Goal: Check status: Check status

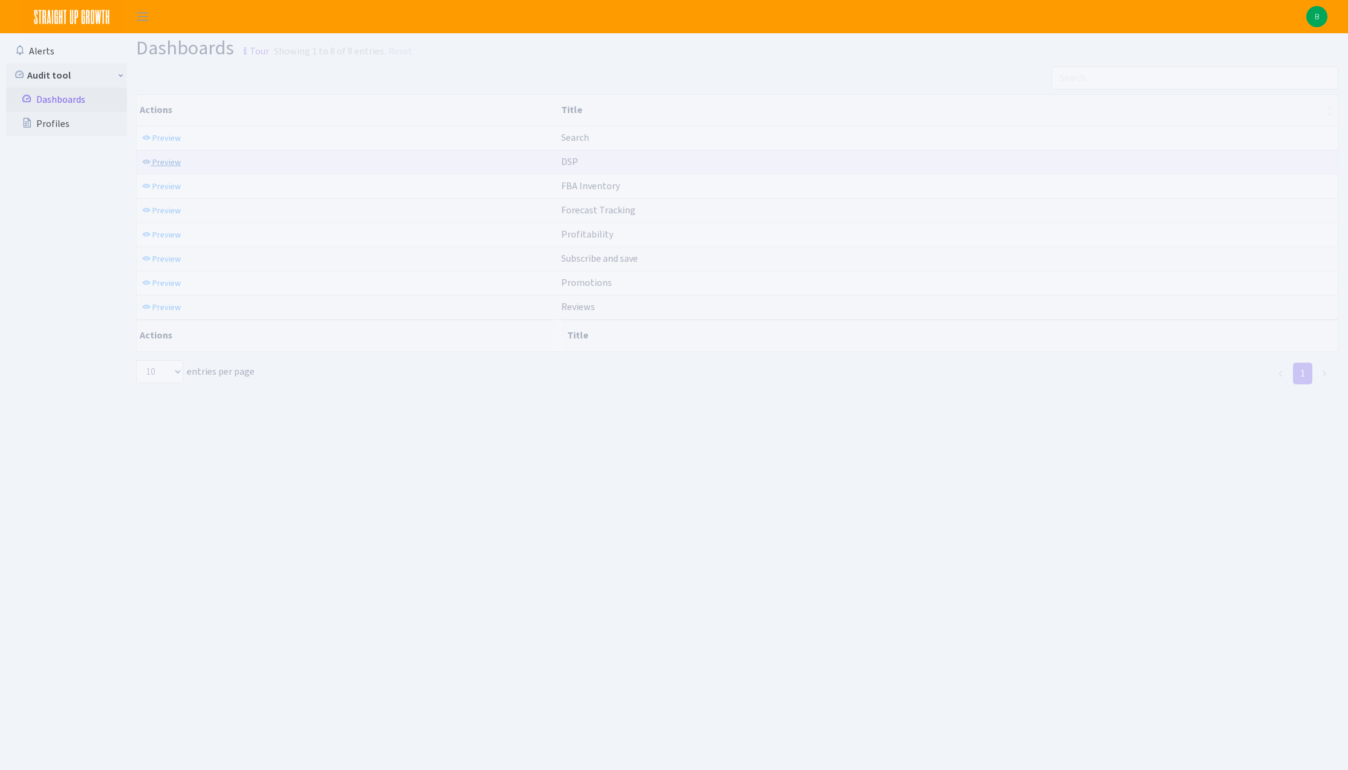
click at [163, 164] on span "Preview" at bounding box center [166, 162] width 28 height 11
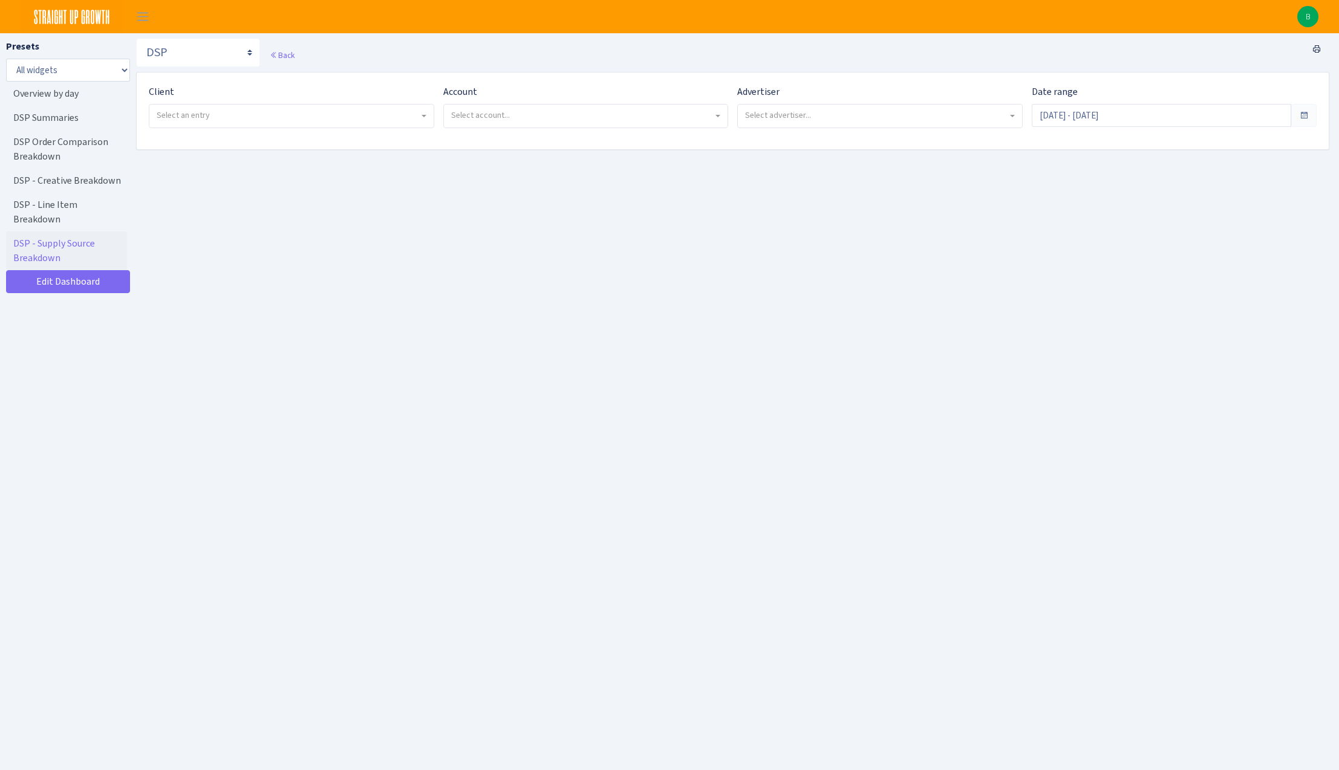
click at [219, 125] on span "Select an entry" at bounding box center [291, 116] width 284 height 23
select select "409"
select select
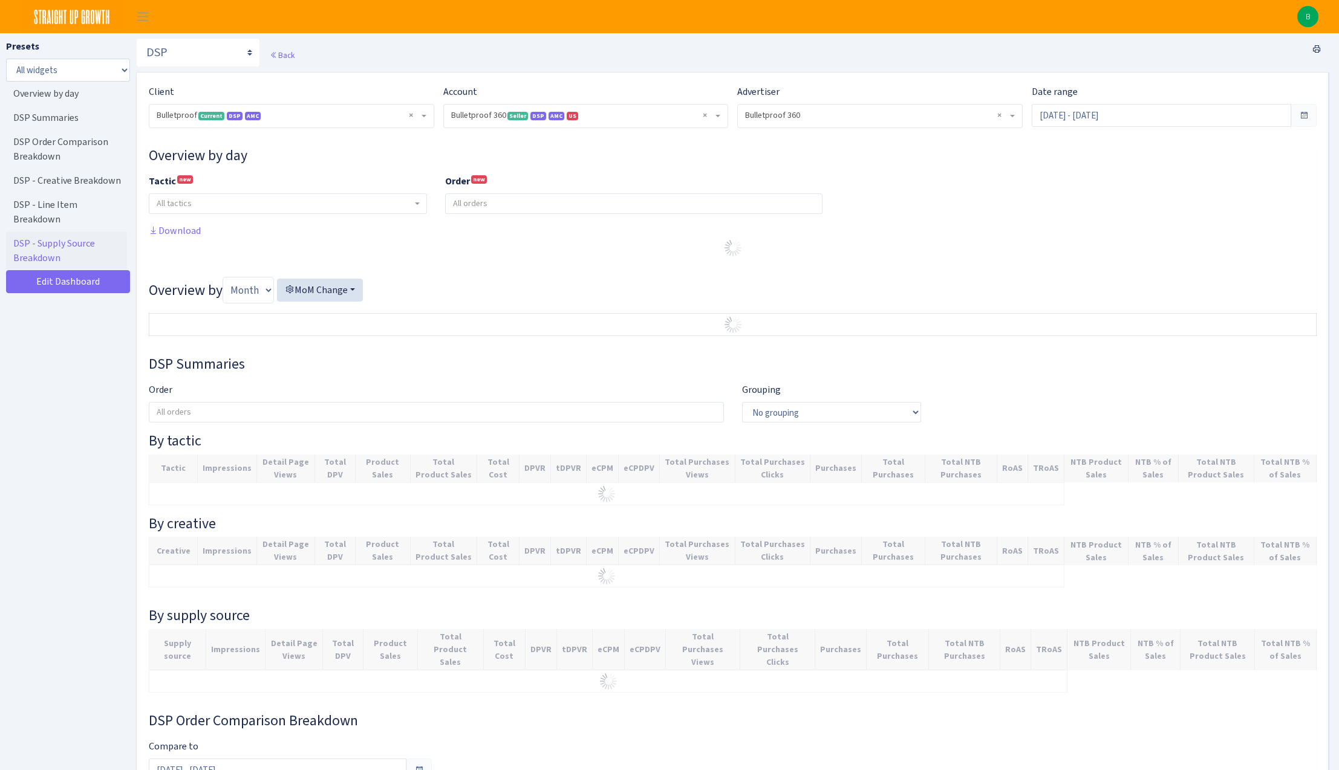
select select "3235730245795869"
select select "2888625790301"
select select
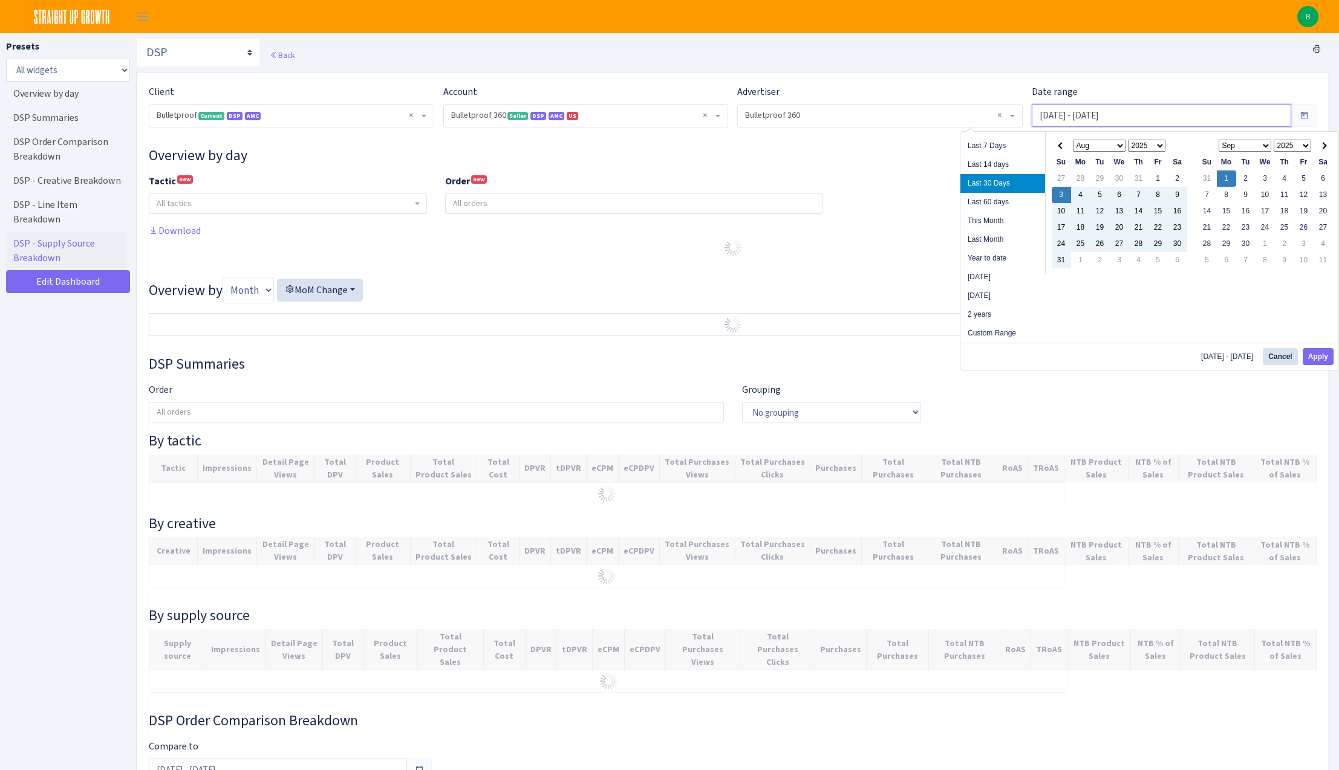
click at [1116, 122] on input "Aug 3, 2025 - Sep 1, 2025" at bounding box center [1162, 115] width 260 height 23
click at [1306, 354] on button "Apply" at bounding box center [1318, 356] width 31 height 17
